Goal: Information Seeking & Learning: Learn about a topic

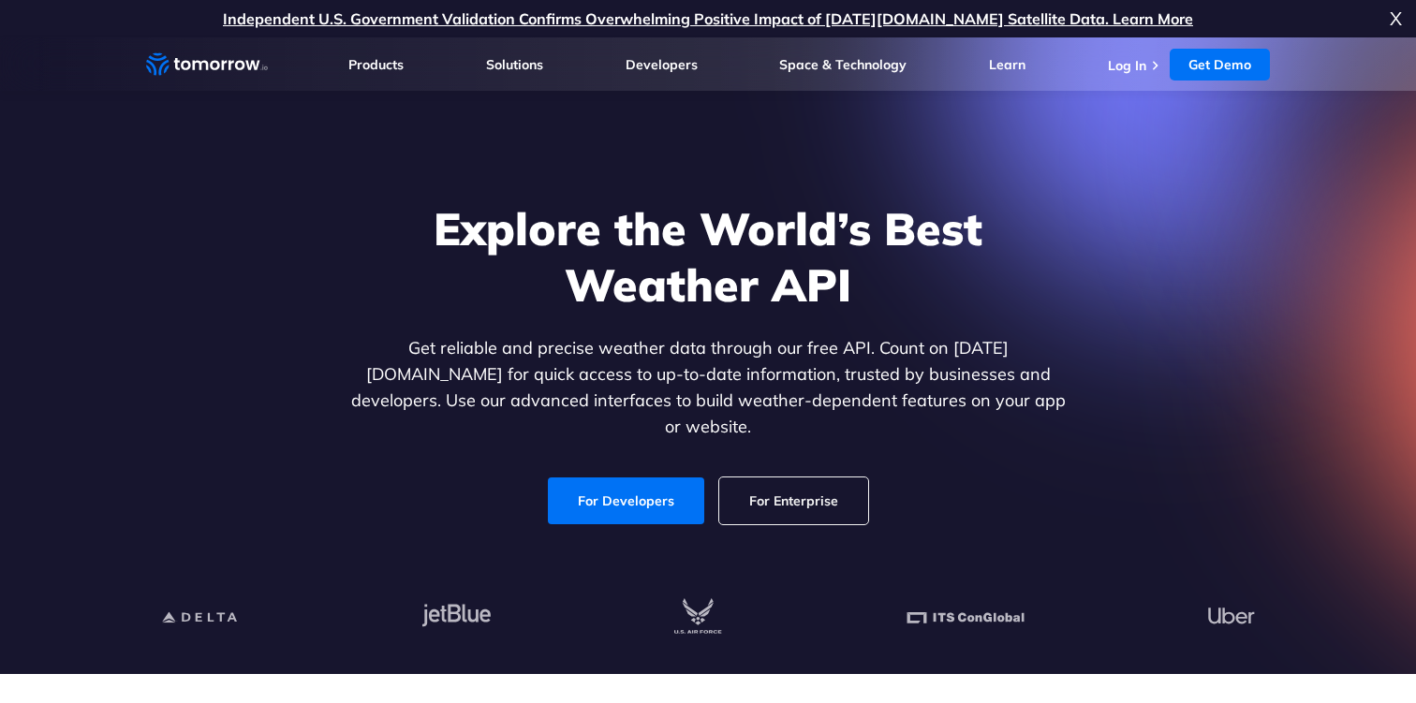
click at [973, 650] on div at bounding box center [708, 618] width 1154 height 113
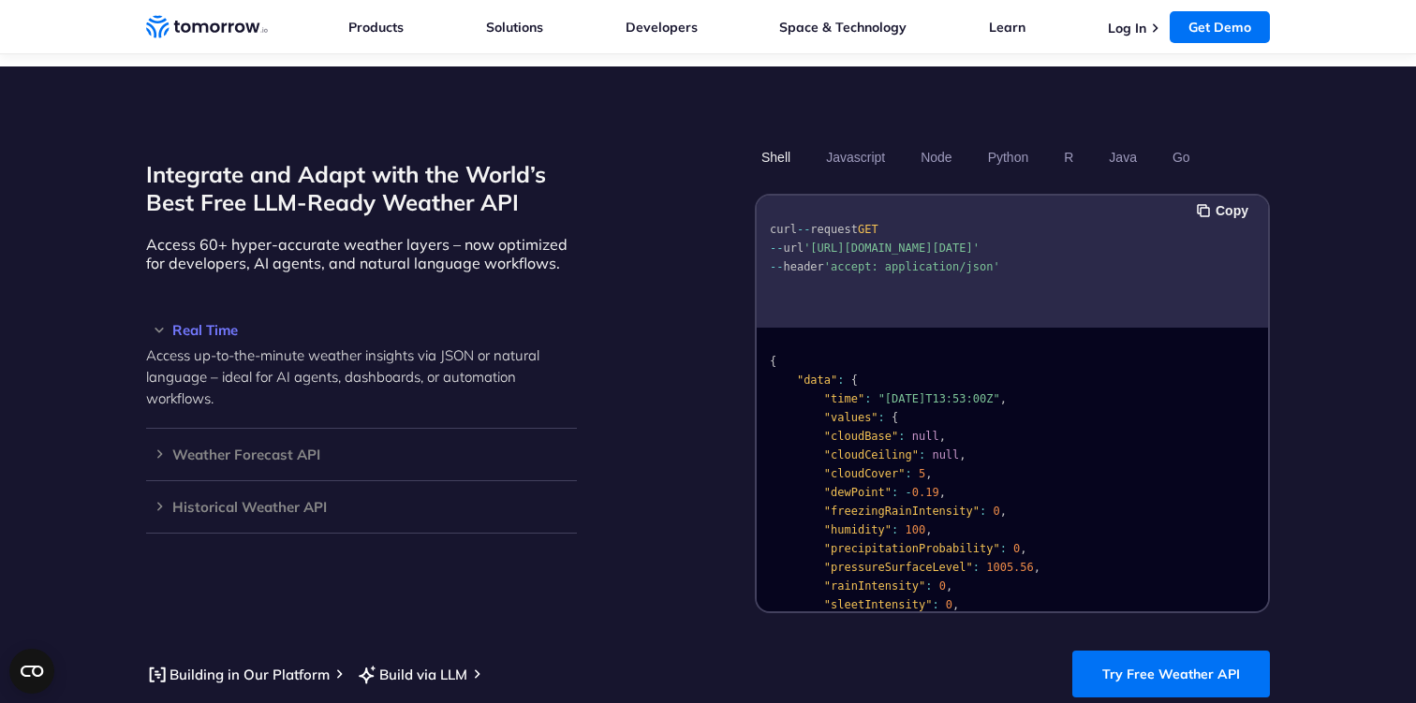
scroll to position [1488, 0]
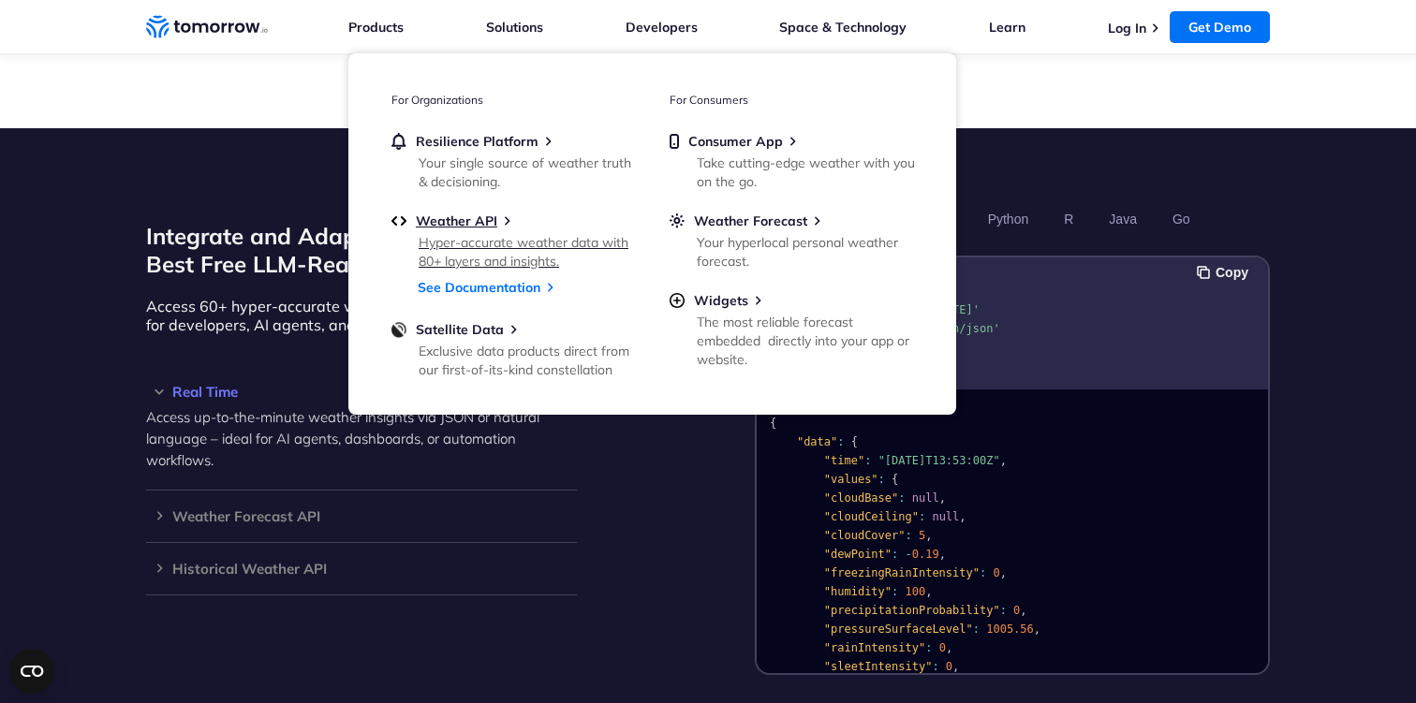
click at [476, 231] on link "Weather API Hyper-accurate weather data with 80+ layers and insights." at bounding box center [513, 240] width 244 height 54
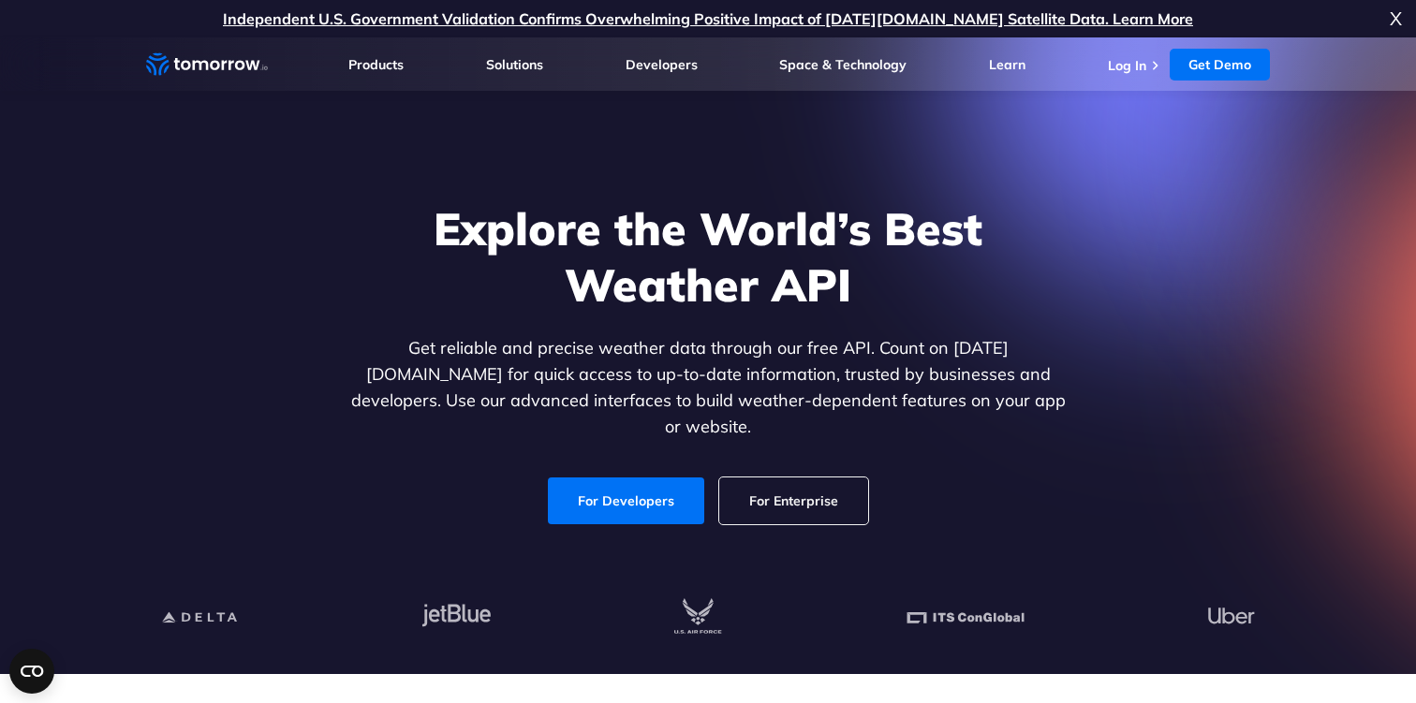
click at [807, 513] on div "Explore the World’s Best Weather API Get reliable and precise weather data thro…" at bounding box center [708, 363] width 1154 height 398
click at [802, 492] on link "For Enterprise" at bounding box center [793, 501] width 149 height 47
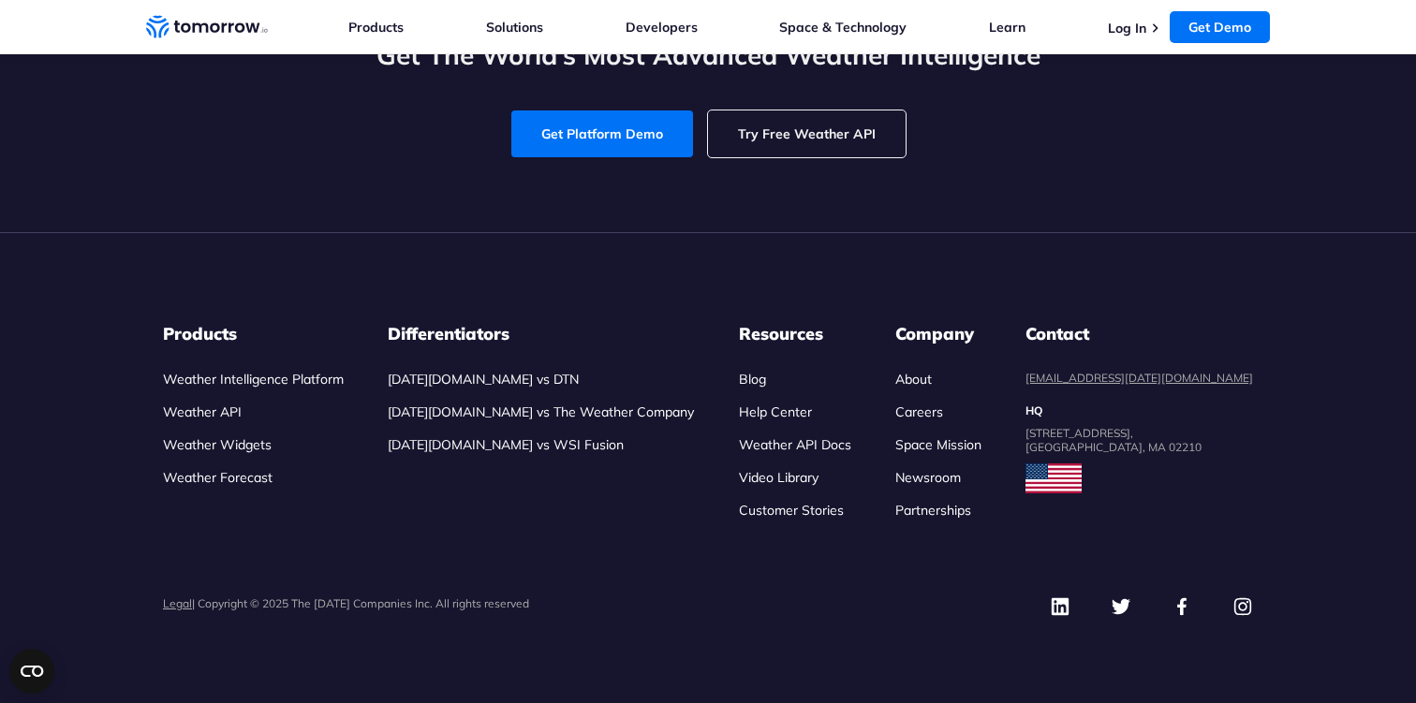
scroll to position [8918, 0]
